Goal: Task Accomplishment & Management: Complete application form

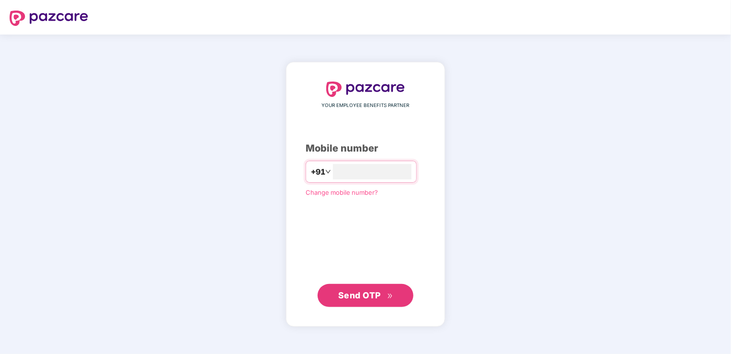
type input "**********"
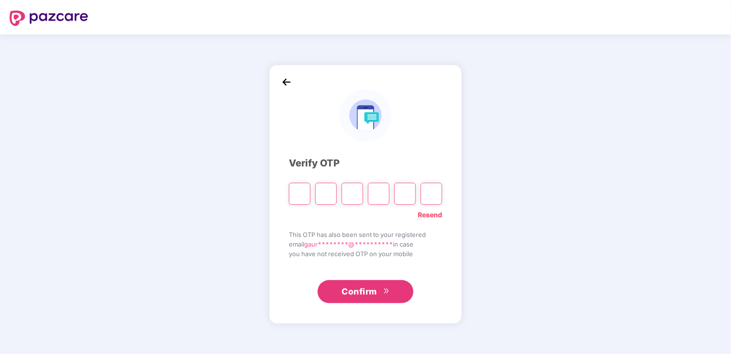
type input "*"
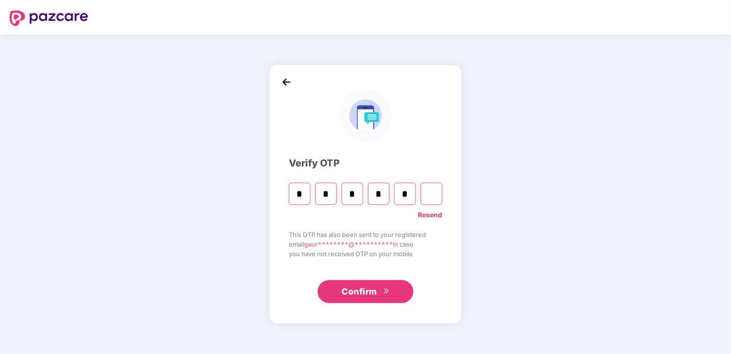
type input "*"
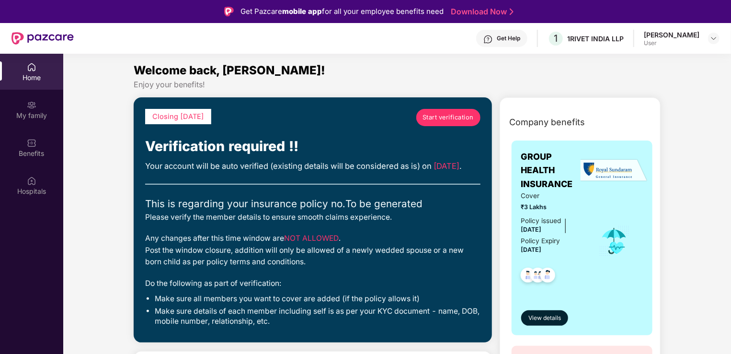
click at [464, 118] on span "Start verification" at bounding box center [448, 118] width 51 height 10
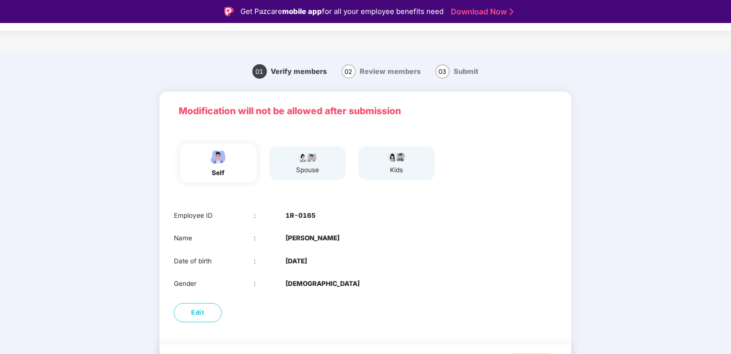
scroll to position [27, 0]
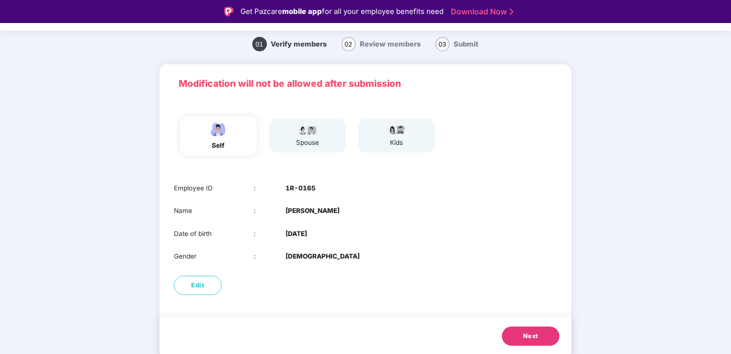
click at [527, 334] on span "Next" at bounding box center [530, 336] width 15 height 10
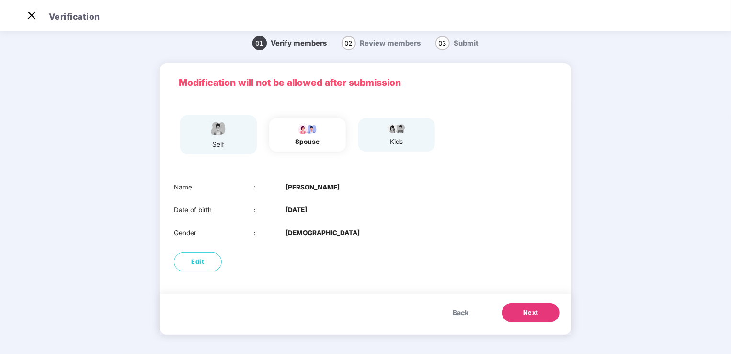
scroll to position [5, 0]
click at [532, 320] on button "Next" at bounding box center [530, 312] width 57 height 19
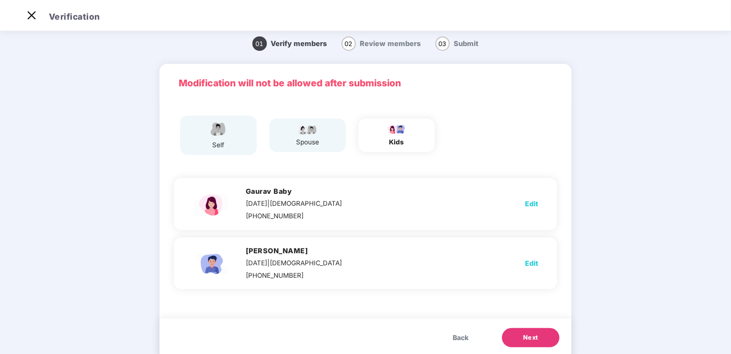
scroll to position [27, 0]
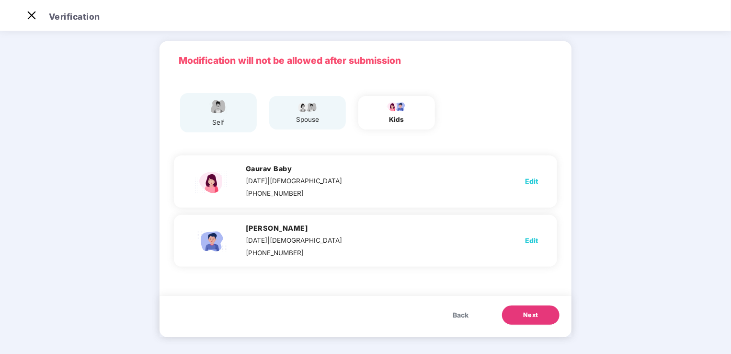
click at [535, 179] on span "Edit" at bounding box center [531, 181] width 13 height 11
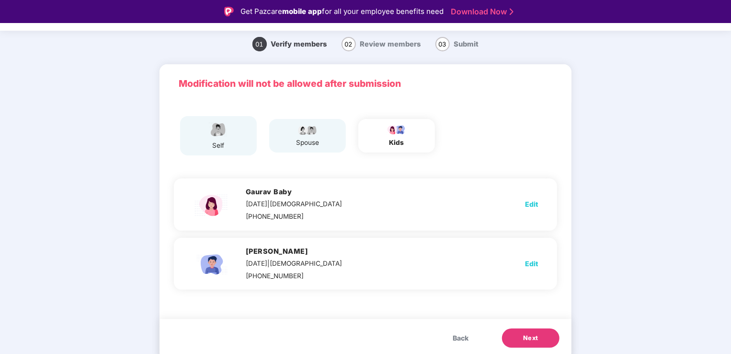
select select "******"
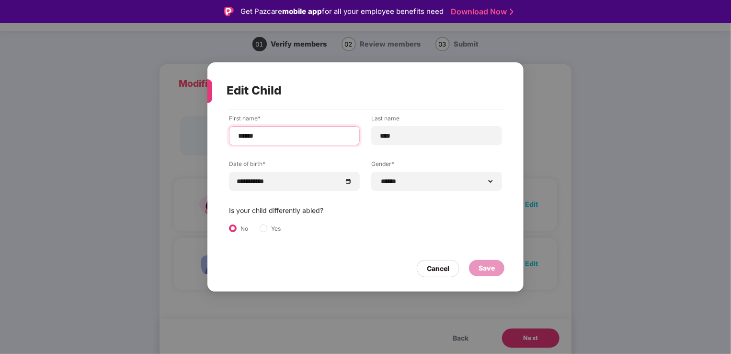
click at [245, 135] on input "******" at bounding box center [294, 136] width 114 height 10
type input "******"
click at [379, 140] on input "****" at bounding box center [436, 136] width 114 height 10
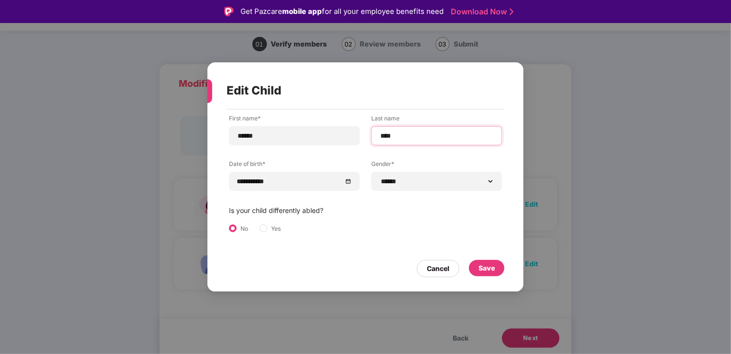
click at [379, 140] on input "****" at bounding box center [436, 136] width 114 height 10
type input "*****"
click at [246, 135] on input "******" at bounding box center [294, 136] width 114 height 10
click at [286, 131] on input "******" at bounding box center [294, 136] width 114 height 10
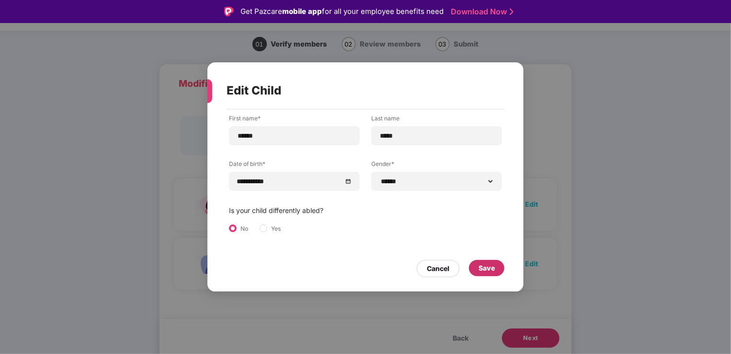
click at [489, 264] on div "Save" at bounding box center [487, 268] width 16 height 11
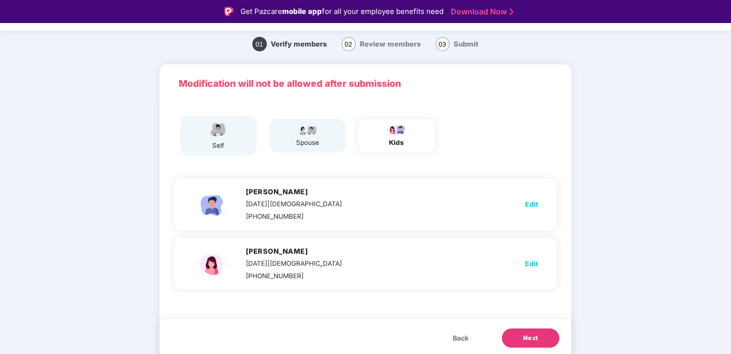
scroll to position [29, 0]
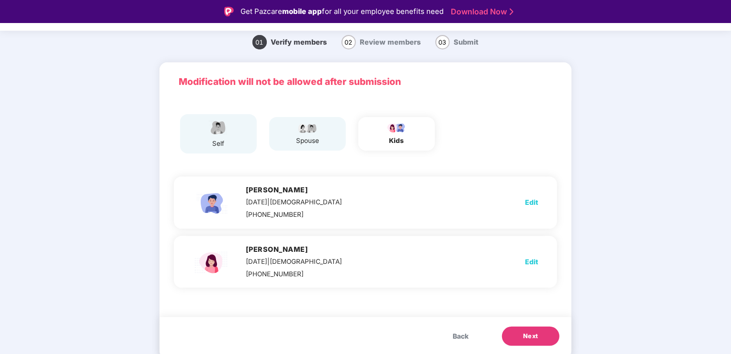
click at [538, 337] on button "Next" at bounding box center [530, 335] width 57 height 19
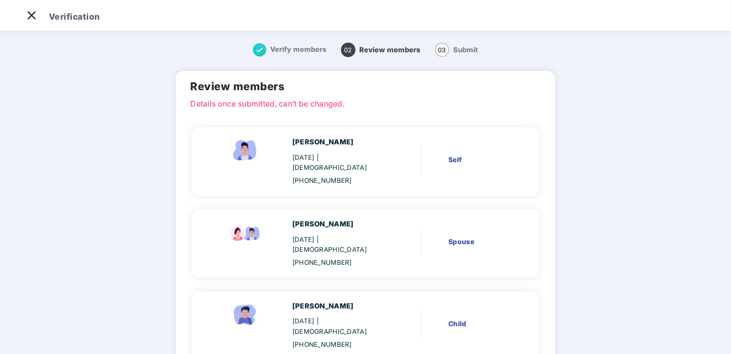
scroll to position [127, 0]
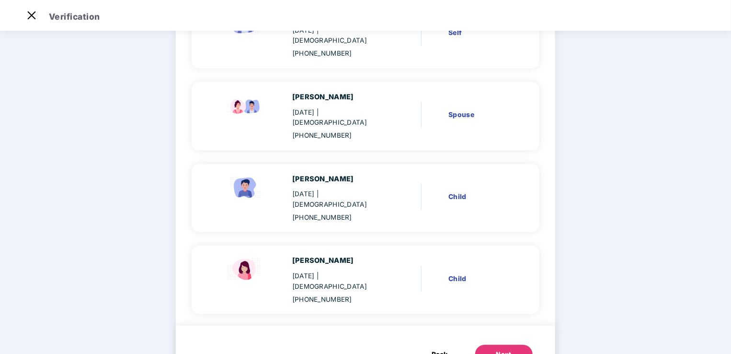
click at [498, 349] on div "Next" at bounding box center [503, 354] width 15 height 10
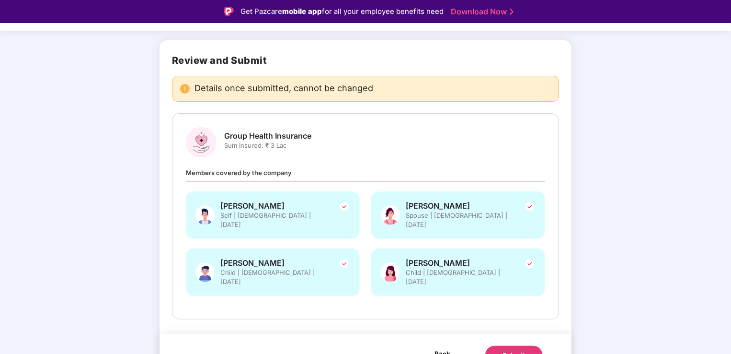
click at [439, 347] on span "Back" at bounding box center [443, 353] width 16 height 12
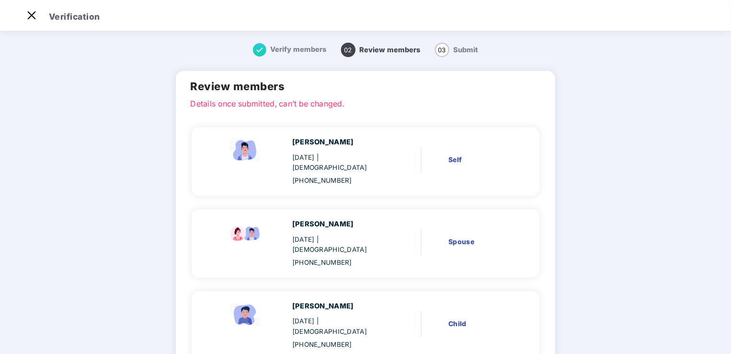
scroll to position [127, 0]
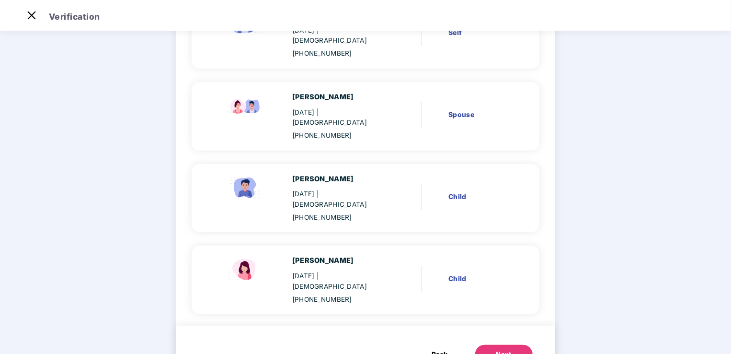
click at [439, 349] on span "Back" at bounding box center [440, 354] width 16 height 11
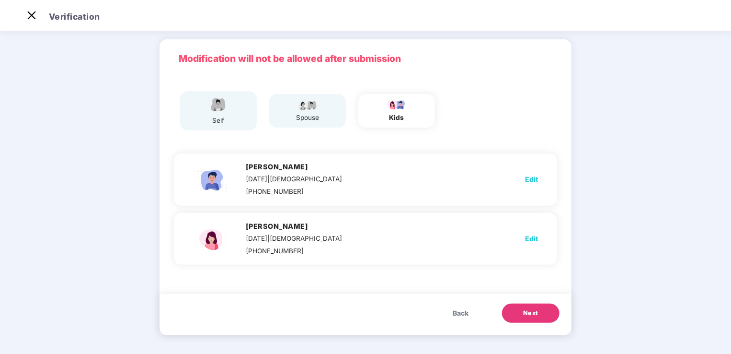
click at [297, 107] on img at bounding box center [308, 104] width 24 height 11
click at [454, 311] on span "Back" at bounding box center [461, 313] width 16 height 11
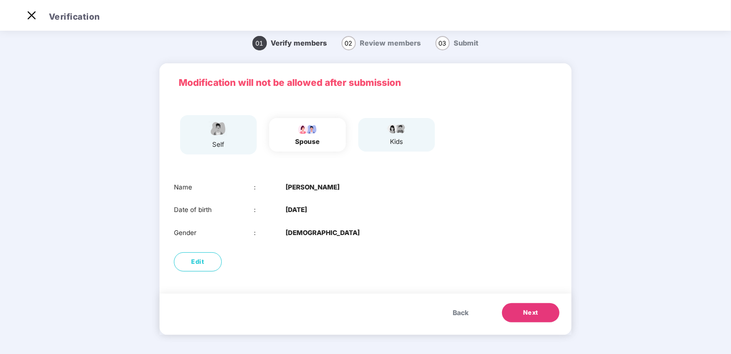
scroll to position [5, 0]
click at [195, 260] on span "Edit" at bounding box center [198, 262] width 13 height 10
select select "******"
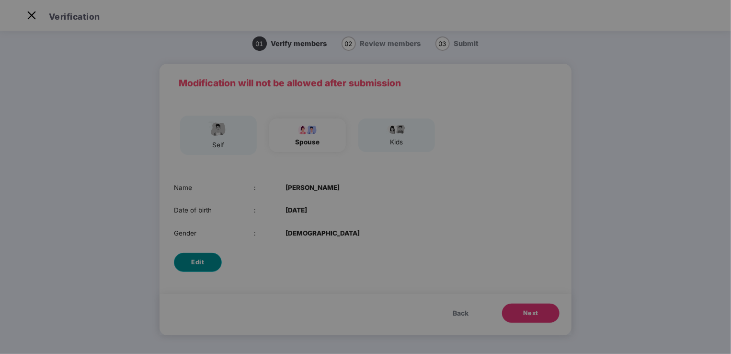
scroll to position [0, 0]
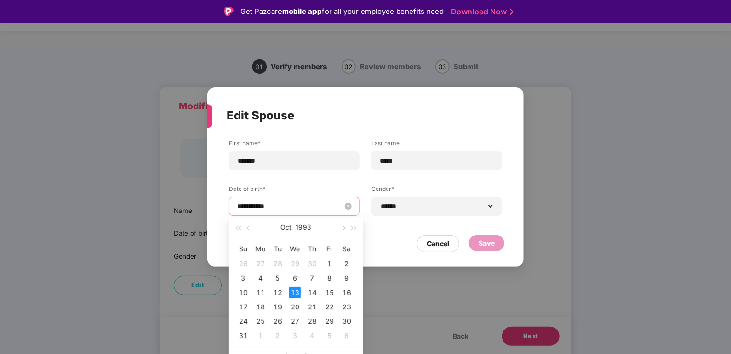
click at [286, 206] on input "**********" at bounding box center [289, 206] width 105 height 11
click at [304, 226] on button "1993" at bounding box center [304, 226] width 16 height 19
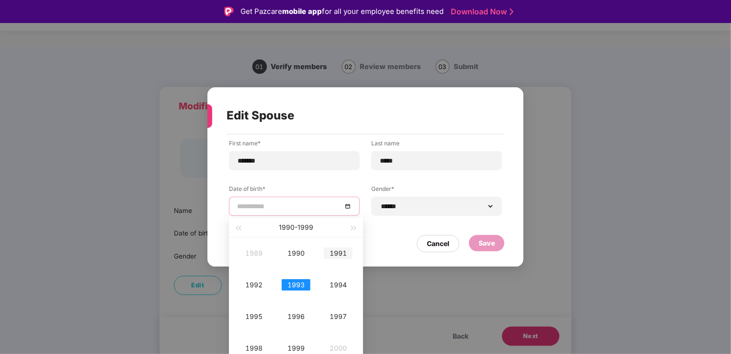
click at [337, 259] on td "1991" at bounding box center [338, 253] width 42 height 32
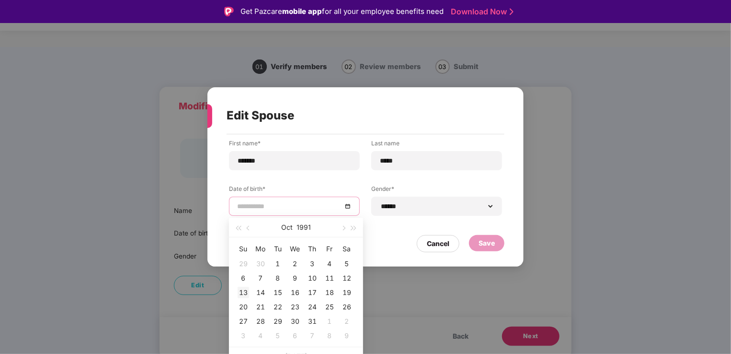
type input "**********"
click at [247, 290] on div "13" at bounding box center [243, 291] width 11 height 11
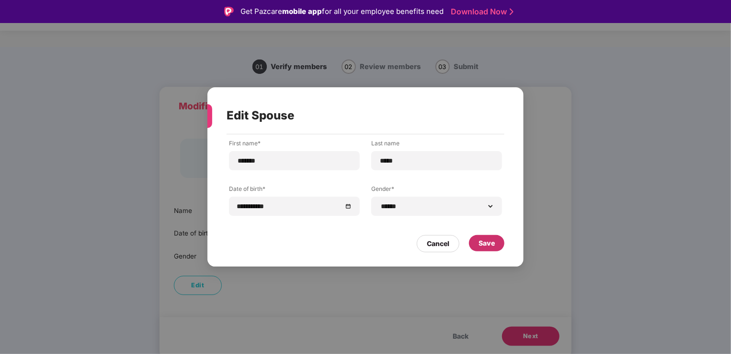
click at [484, 244] on div "Save" at bounding box center [487, 243] width 16 height 11
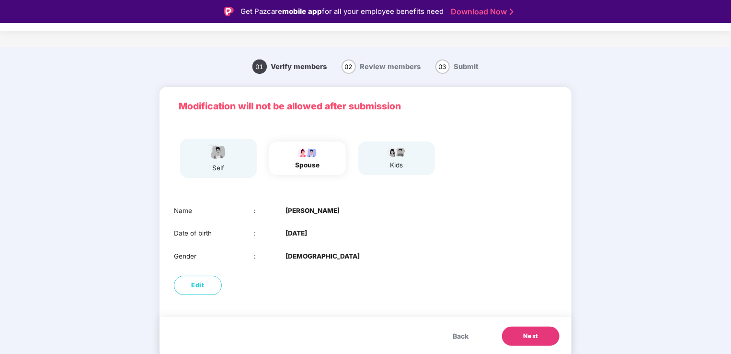
click at [541, 332] on button "Next" at bounding box center [530, 335] width 57 height 19
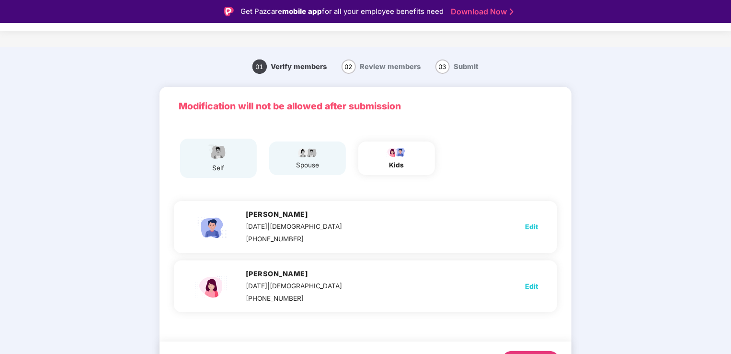
scroll to position [23, 0]
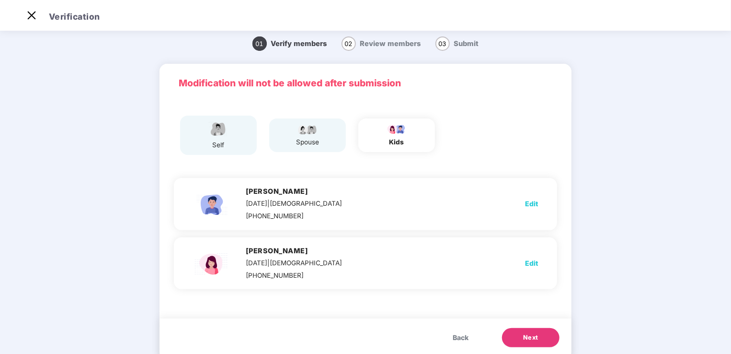
click at [541, 332] on button "Next" at bounding box center [530, 337] width 57 height 19
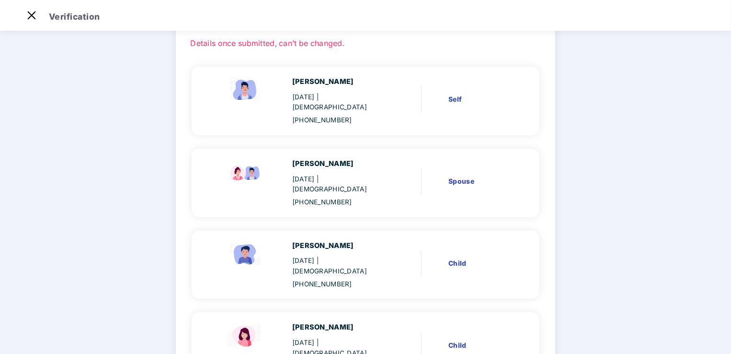
scroll to position [127, 0]
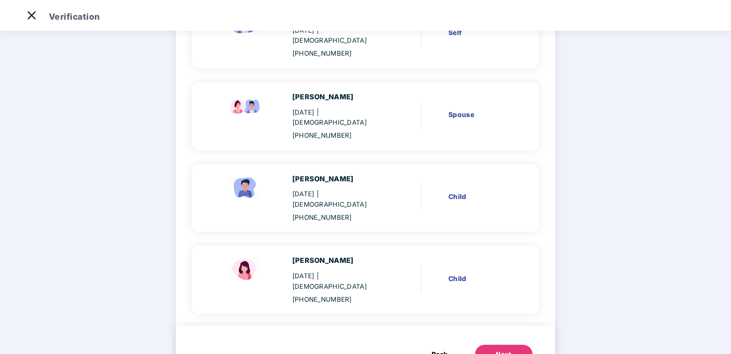
click at [495, 344] on button "Next" at bounding box center [503, 353] width 57 height 19
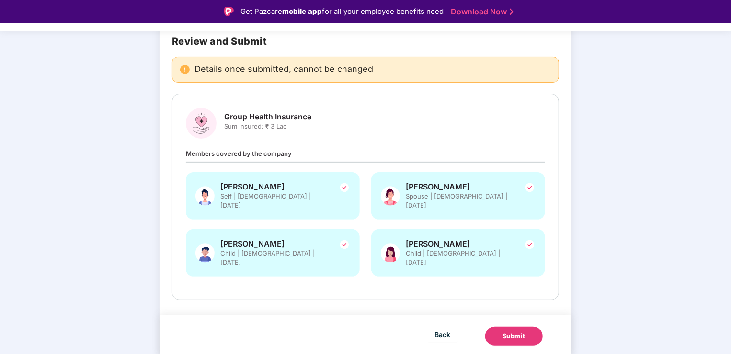
scroll to position [54, 0]
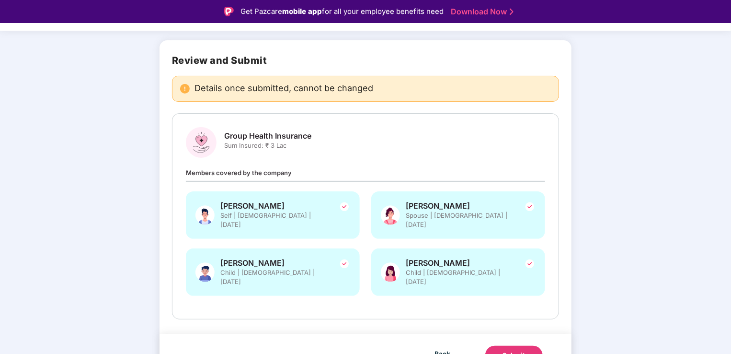
click at [528, 345] on button "Submit" at bounding box center [513, 354] width 57 height 19
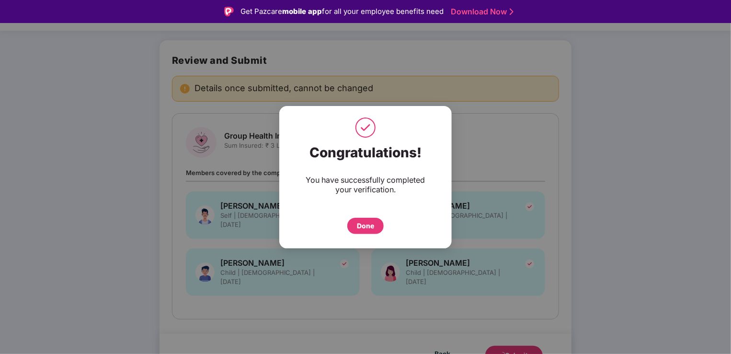
click at [360, 228] on div "Done" at bounding box center [365, 225] width 17 height 11
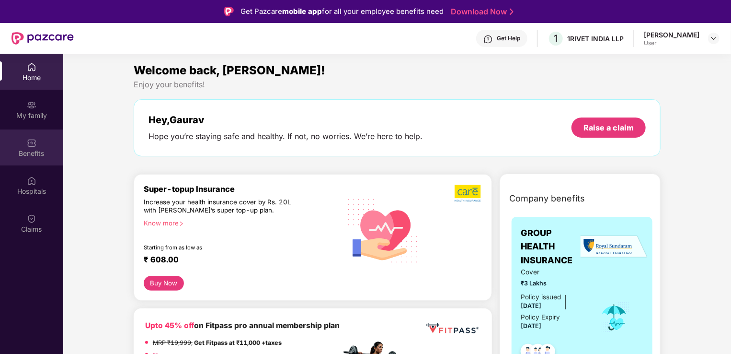
click at [33, 146] on img at bounding box center [32, 143] width 10 height 10
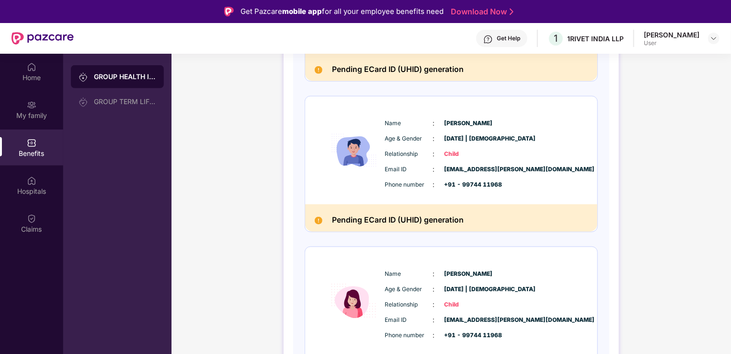
scroll to position [433, 0]
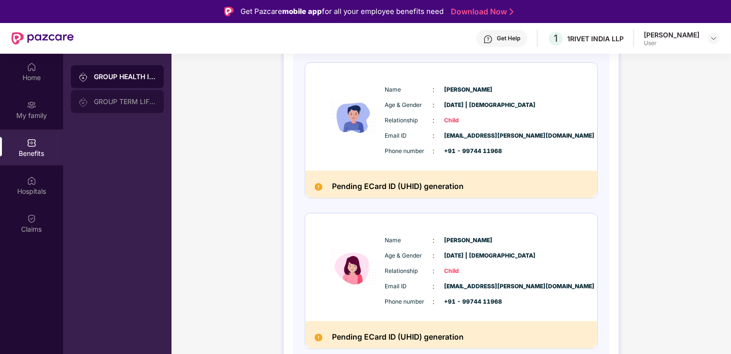
click at [130, 103] on div "GROUP TERM LIFE INSURANCE" at bounding box center [125, 102] width 62 height 8
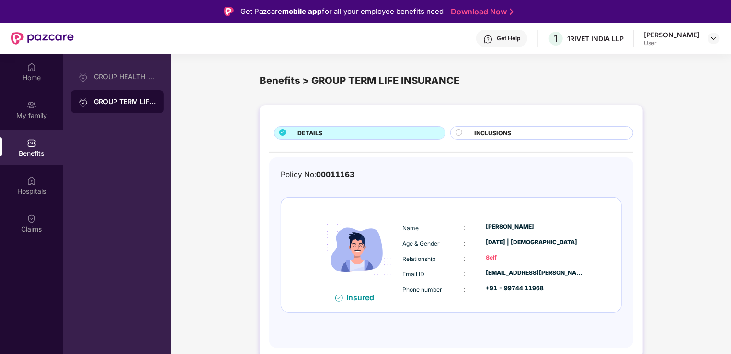
click at [481, 141] on div "DETAILS INCLUSIONS Policy No: 00011163 Insured Name : Gaurav Harishbhai patel A…" at bounding box center [451, 231] width 383 height 252
click at [481, 137] on span "INCLUSIONS" at bounding box center [493, 132] width 37 height 9
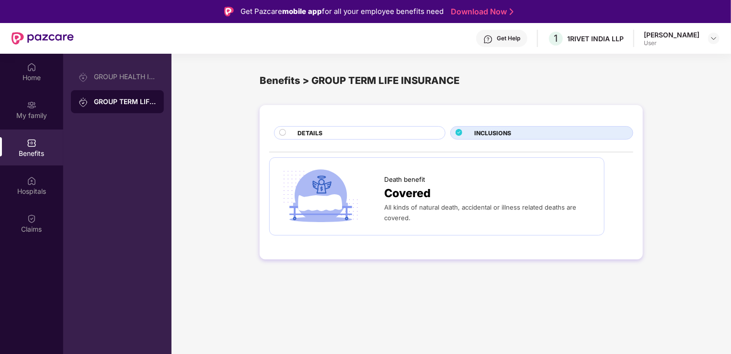
click at [389, 135] on div "DETAILS" at bounding box center [367, 133] width 148 height 11
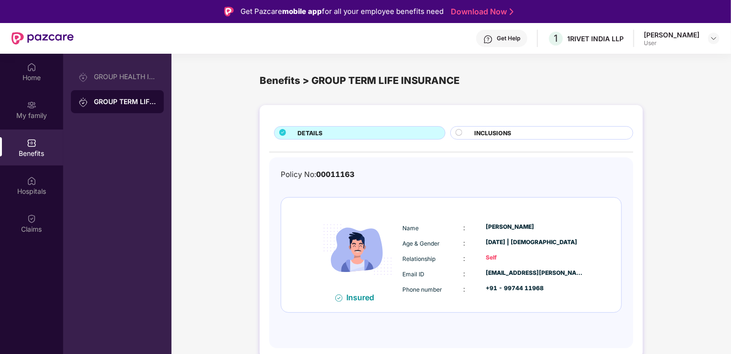
click at [505, 231] on div "Gaurav Harishbhai patel" at bounding box center [535, 227] width 99 height 11
click at [24, 186] on div "Hospitals" at bounding box center [31, 191] width 63 height 10
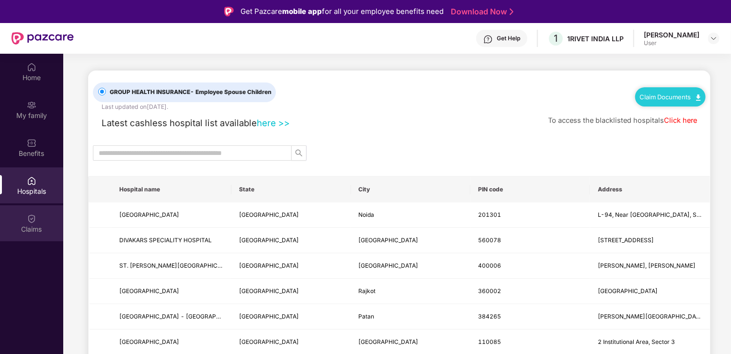
click at [24, 229] on div "Claims" at bounding box center [31, 229] width 63 height 10
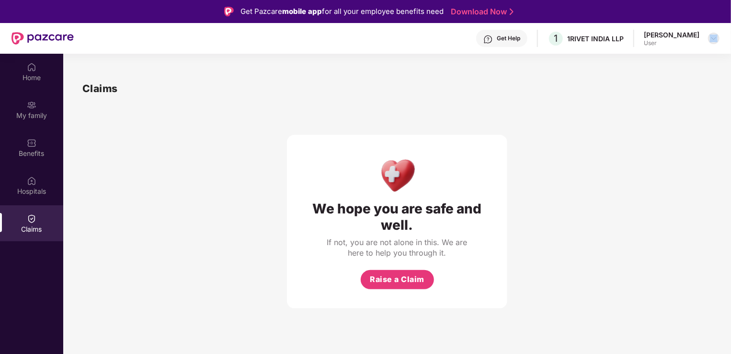
drag, startPoint x: 644, startPoint y: 49, endPoint x: 717, endPoint y: 41, distance: 72.8
click at [717, 41] on div "Get Help 1 1RIVET INDIA LLP Gaurav Harishbhai Patel User" at bounding box center [397, 38] width 646 height 31
click at [717, 41] on img at bounding box center [714, 38] width 8 height 8
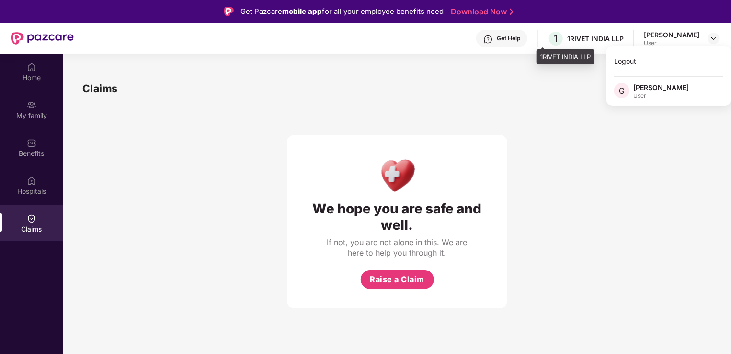
click at [590, 38] on div "1RIVET INDIA LLP" at bounding box center [595, 38] width 57 height 9
click at [554, 38] on span "1" at bounding box center [556, 38] width 4 height 11
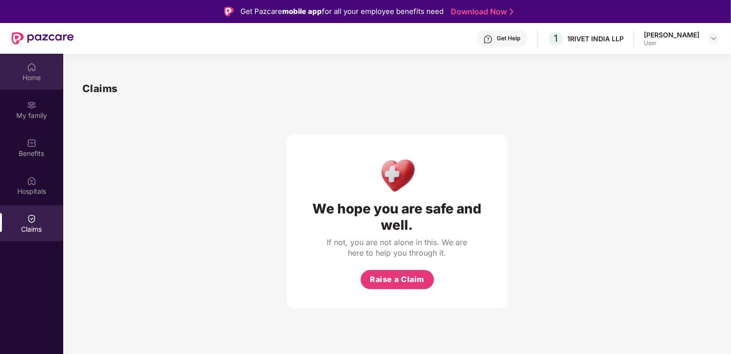
click at [31, 62] on img at bounding box center [32, 67] width 10 height 10
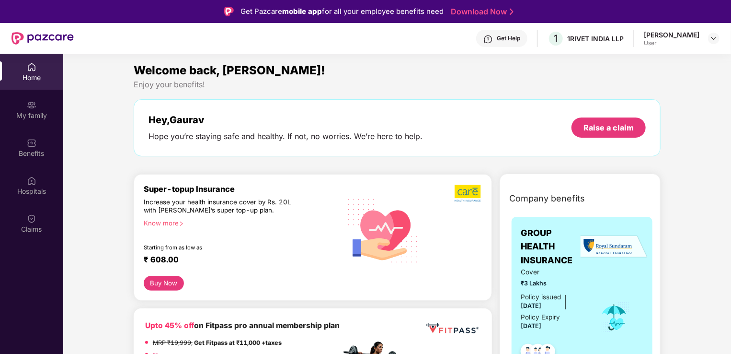
click at [171, 219] on div "Know more" at bounding box center [240, 222] width 192 height 7
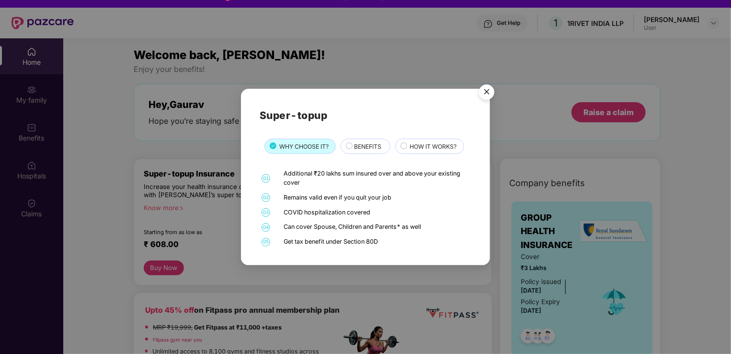
scroll to position [16, 0]
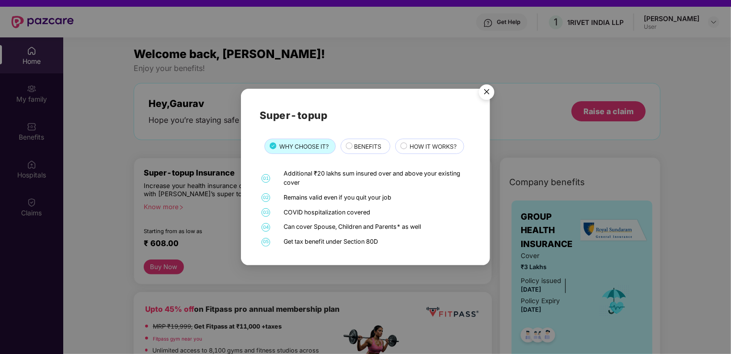
click at [355, 209] on div "COVID hospitalization covered" at bounding box center [376, 212] width 185 height 9
drag, startPoint x: 355, startPoint y: 209, endPoint x: 344, endPoint y: 227, distance: 20.9
click at [344, 227] on div "Can cover Spouse, Children and Parents* as well" at bounding box center [376, 226] width 185 height 9
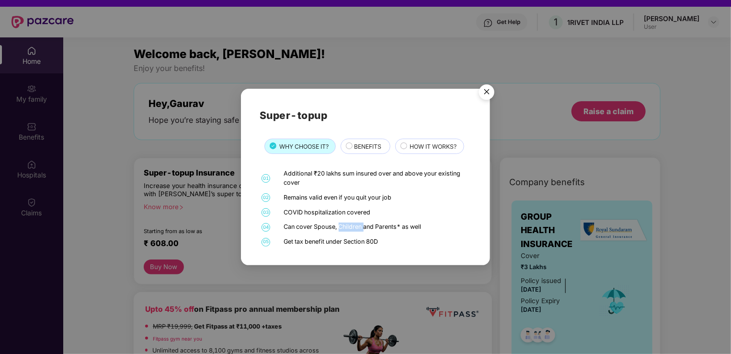
click at [344, 227] on div "Can cover Spouse, Children and Parents* as well" at bounding box center [376, 226] width 185 height 9
drag, startPoint x: 344, startPoint y: 227, endPoint x: 376, endPoint y: 237, distance: 33.8
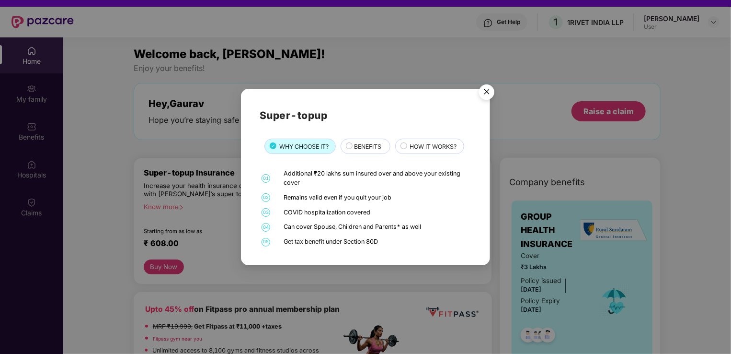
click at [376, 237] on div "Get tax benefit under Section 80D" at bounding box center [376, 241] width 185 height 9
click at [486, 91] on img "Close" at bounding box center [486, 93] width 27 height 27
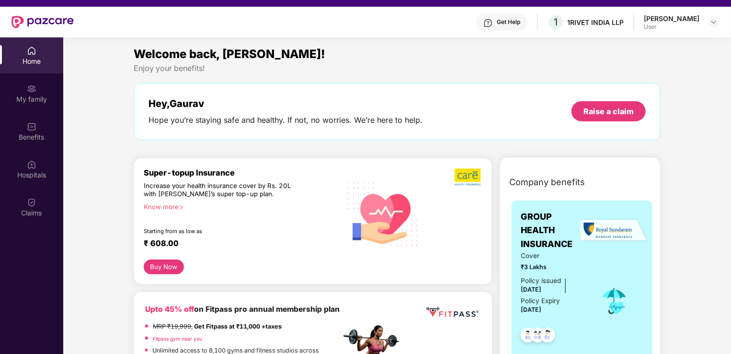
click at [165, 206] on div "Know more" at bounding box center [240, 206] width 192 height 7
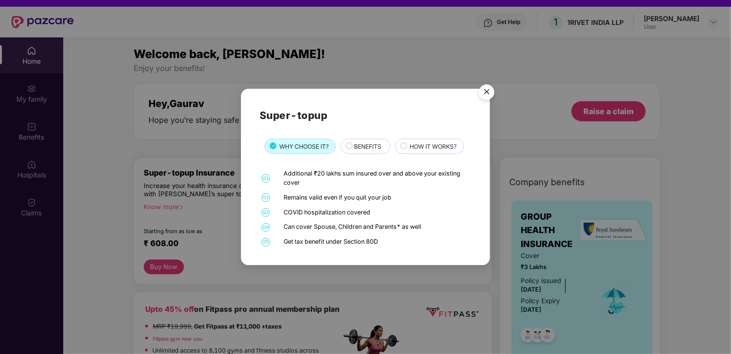
click at [371, 143] on span "BENEFITS" at bounding box center [367, 146] width 27 height 9
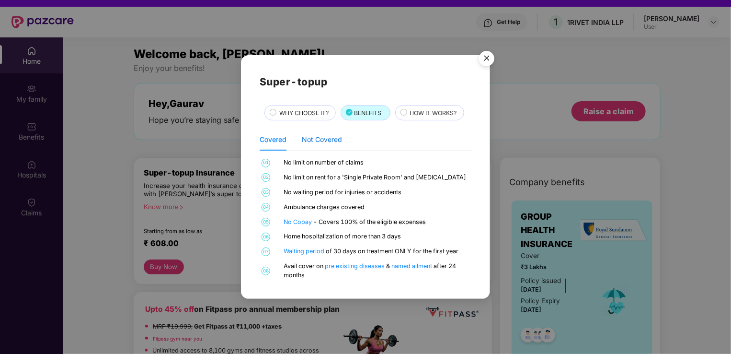
click at [320, 145] on div "Not Covered" at bounding box center [322, 139] width 40 height 11
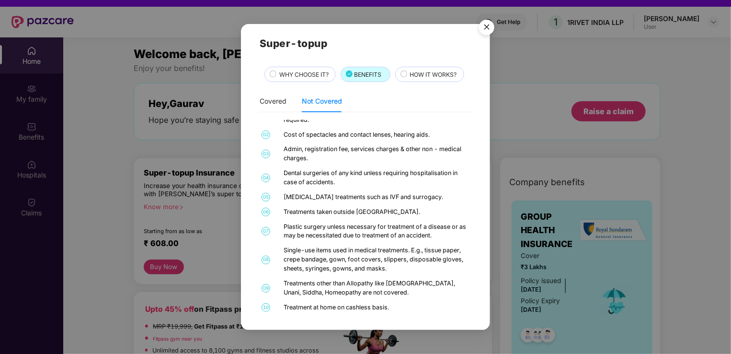
scroll to position [0, 0]
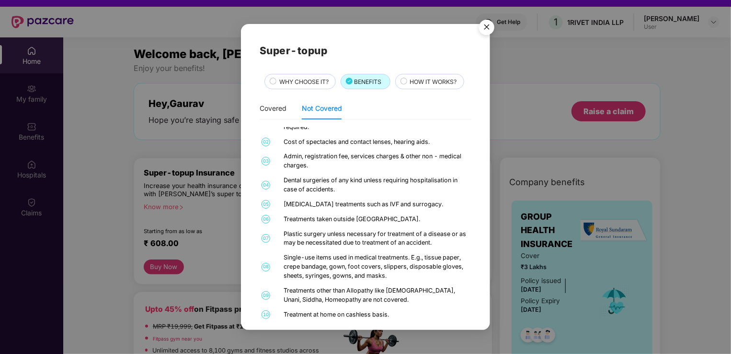
click at [408, 83] on div "HOW IT WORKS?" at bounding box center [432, 82] width 54 height 11
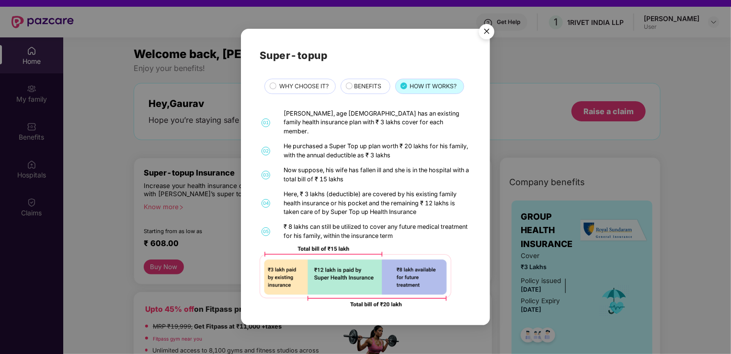
scroll to position [54, 0]
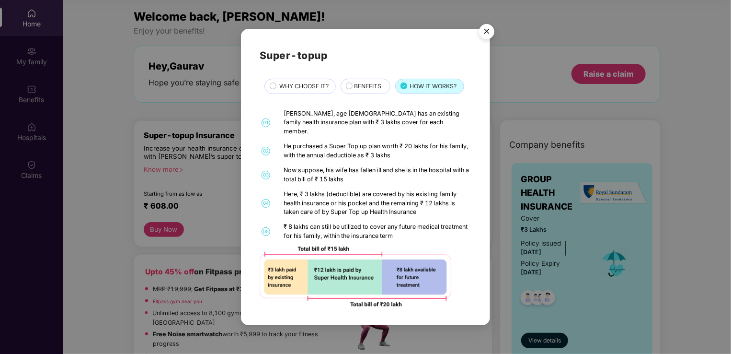
click at [488, 39] on img "Close" at bounding box center [486, 33] width 27 height 27
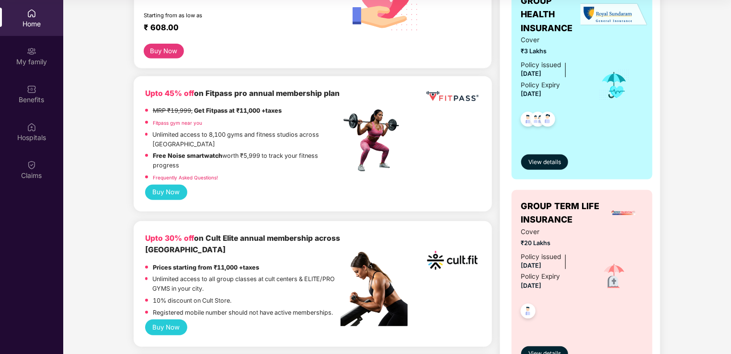
scroll to position [0, 0]
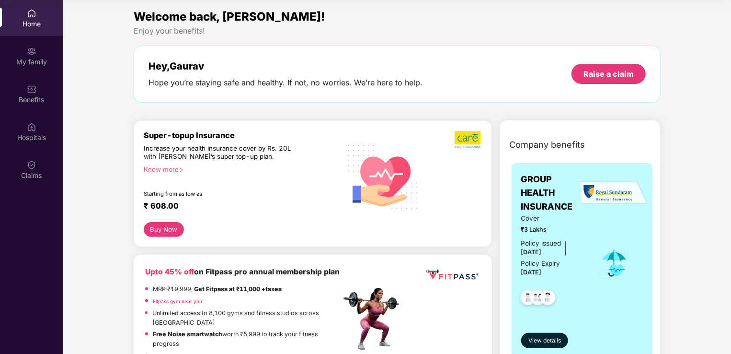
click at [19, 16] on div "Home" at bounding box center [31, 18] width 63 height 36
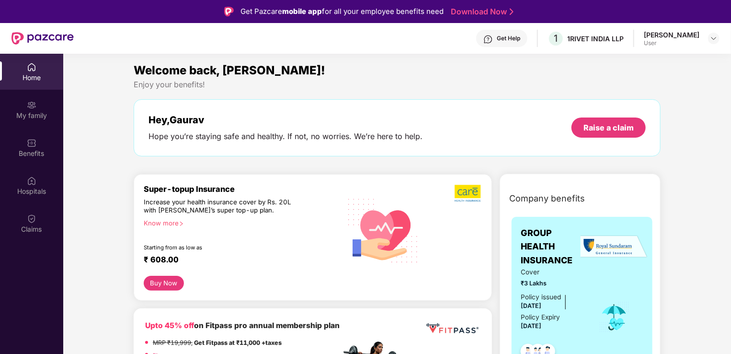
click at [644, 40] on div "User" at bounding box center [672, 43] width 56 height 8
click at [712, 38] on img at bounding box center [714, 38] width 8 height 8
click at [653, 86] on div "[PERSON_NAME]" at bounding box center [661, 87] width 56 height 9
click at [653, 86] on div "Enjoy your benefits!" at bounding box center [397, 85] width 527 height 10
click at [568, 39] on div "1RIVET INDIA LLP" at bounding box center [595, 38] width 57 height 9
